Goal: Task Accomplishment & Management: Contribute content

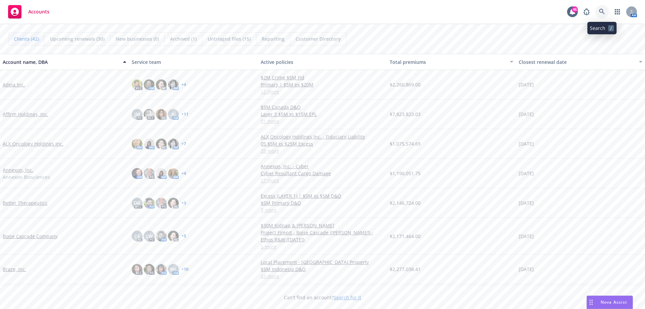
click at [602, 13] on icon at bounding box center [602, 12] width 6 height 6
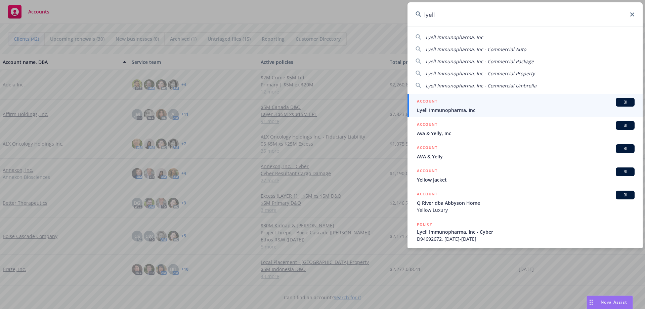
type input "lyell"
click at [458, 110] on span "Lyell Immunopharma, Inc" at bounding box center [526, 109] width 218 height 7
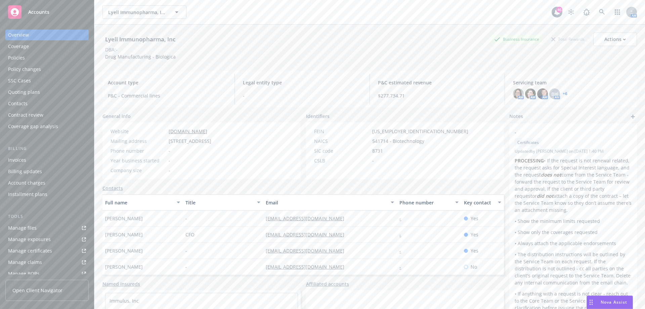
click at [25, 55] on div "Policies" at bounding box center [47, 57] width 78 height 11
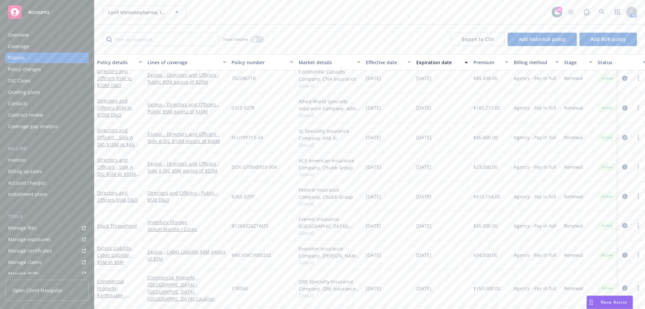
scroll to position [235, 0]
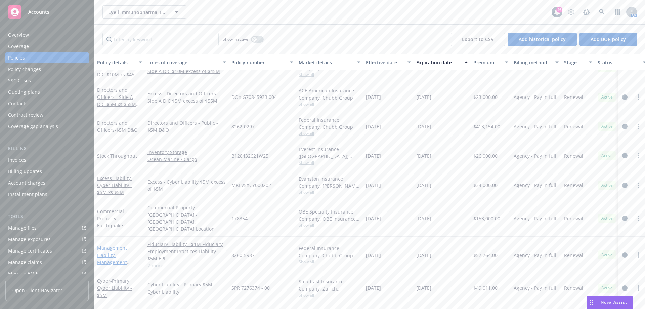
click at [110, 244] on link "Management Liability - Management Liability" at bounding box center [112, 258] width 30 height 28
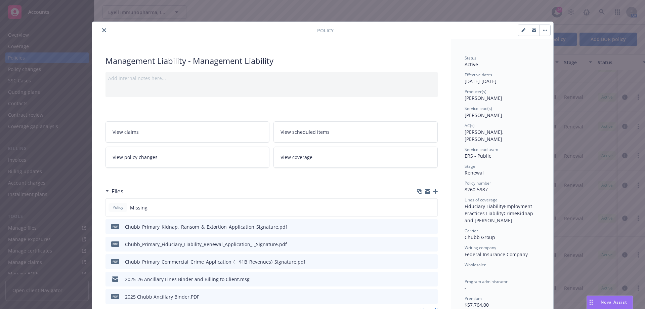
click at [433, 191] on icon "button" at bounding box center [435, 191] width 5 height 5
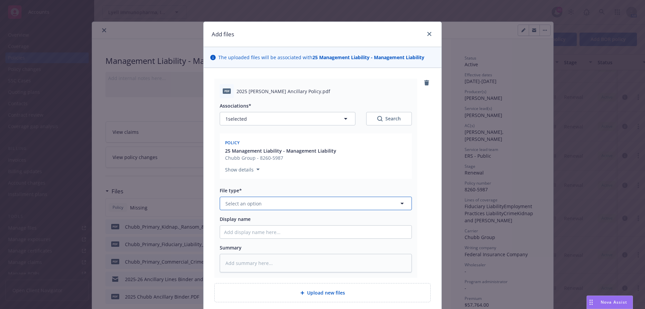
click at [363, 205] on button "Select an option" at bounding box center [316, 202] width 192 height 13
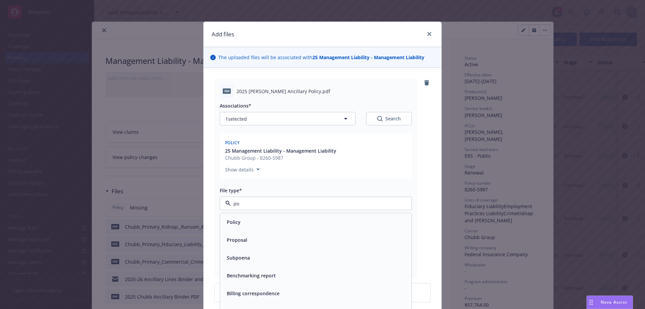
type input "pol"
click at [323, 224] on div "Policy" at bounding box center [315, 222] width 183 height 10
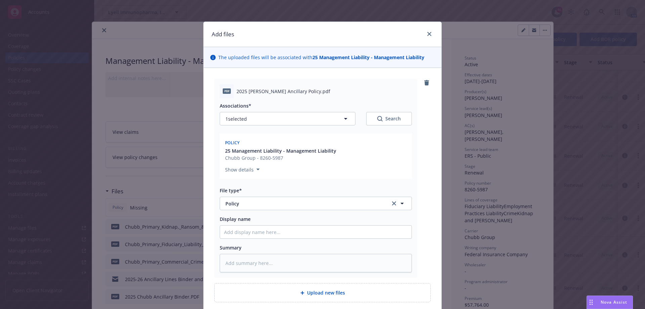
scroll to position [34, 0]
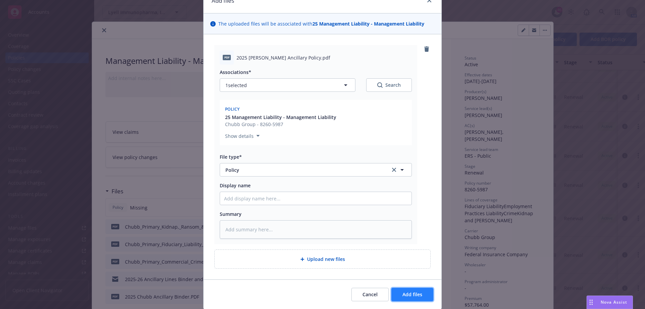
click at [417, 297] on span "Add files" at bounding box center [412, 294] width 20 height 6
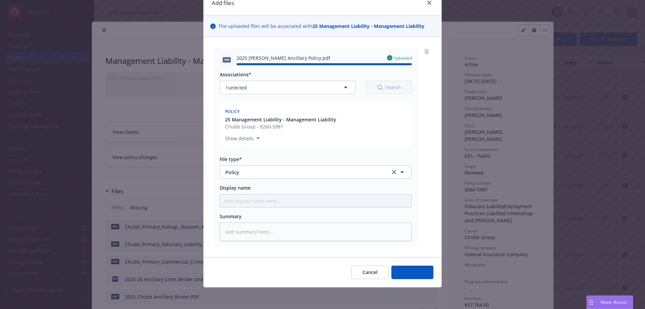
type textarea "x"
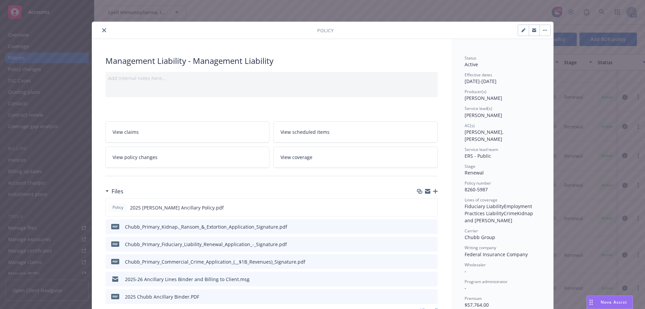
click at [101, 32] on button "close" at bounding box center [104, 30] width 8 height 8
